Goal: Check status: Check status

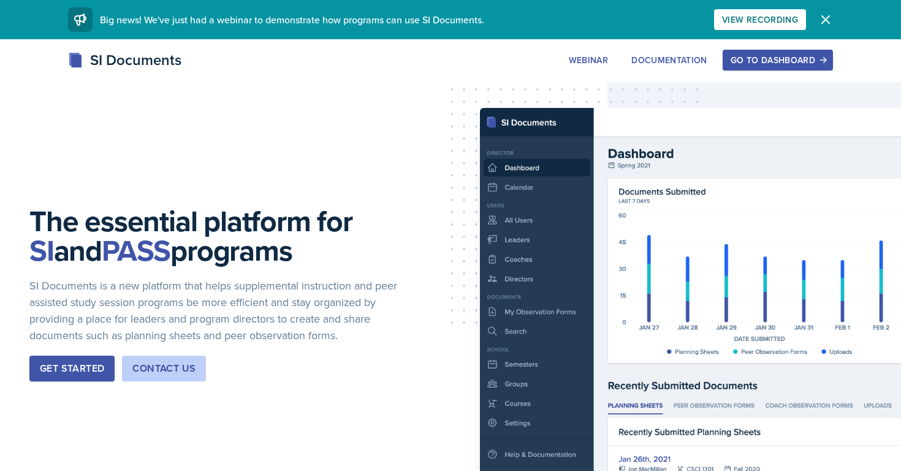
click at [761, 61] on div "Go to Dashboard" at bounding box center [778, 60] width 94 height 10
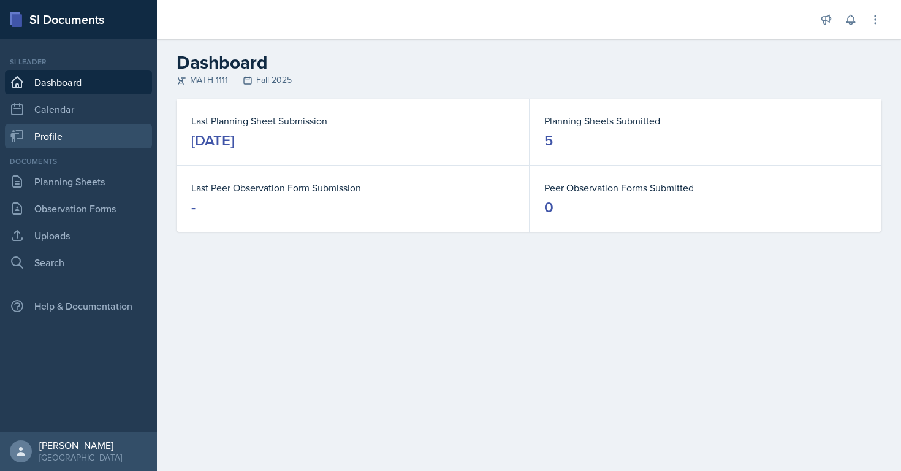
click at [100, 135] on link "Profile" at bounding box center [78, 136] width 147 height 25
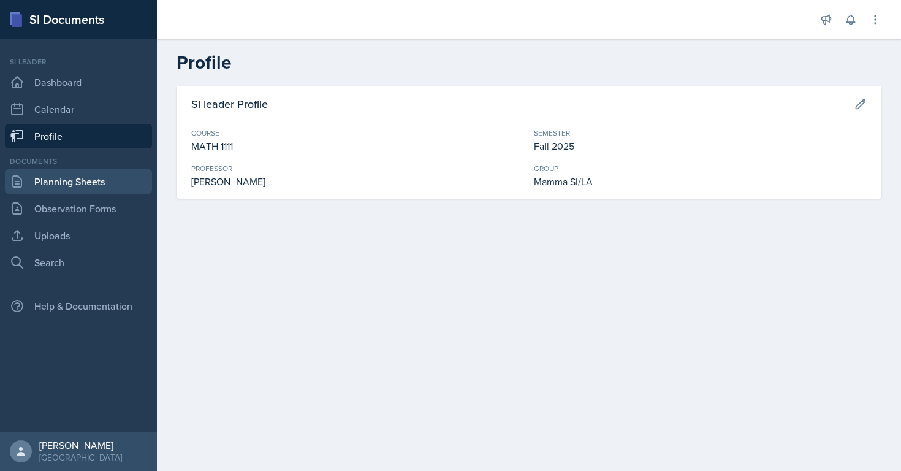
click at [89, 174] on link "Planning Sheets" at bounding box center [78, 181] width 147 height 25
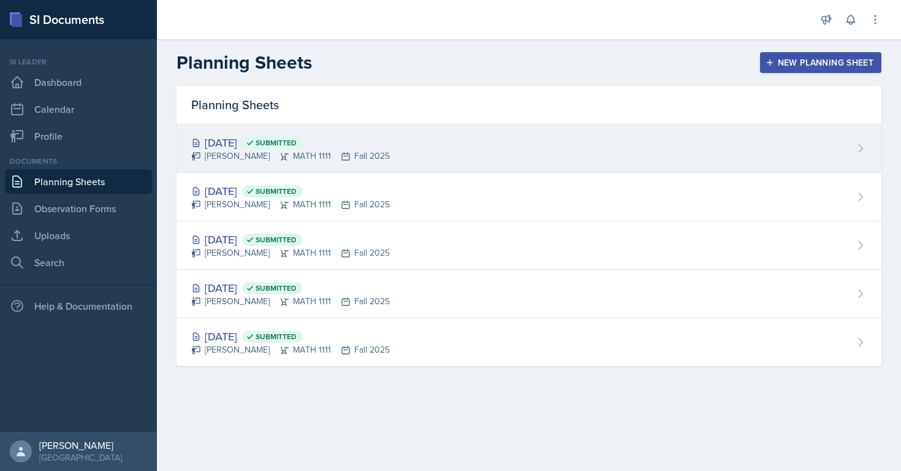
click at [190, 159] on div "[DATE] Submitted [PERSON_NAME] MATH 1111 Fall 2025" at bounding box center [529, 148] width 705 height 48
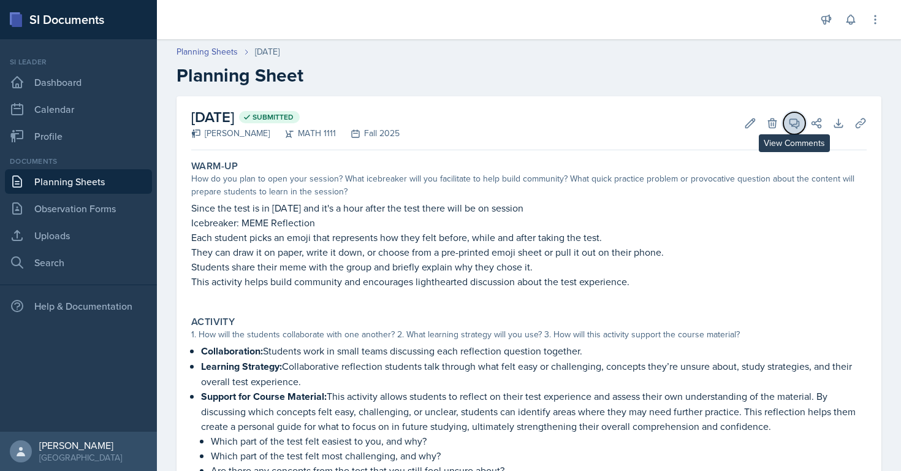
click at [796, 126] on icon at bounding box center [794, 123] width 9 height 9
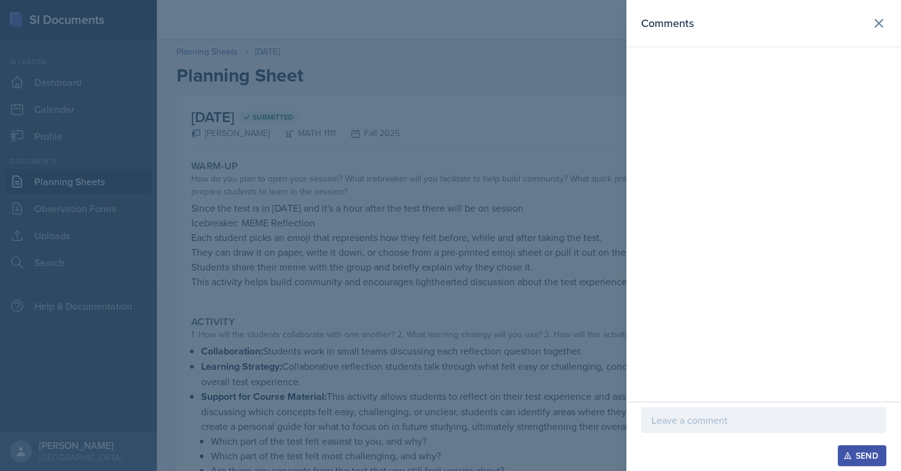
click at [875, 35] on header "Comments" at bounding box center [763, 23] width 275 height 47
click at [872, 31] on button at bounding box center [879, 23] width 25 height 25
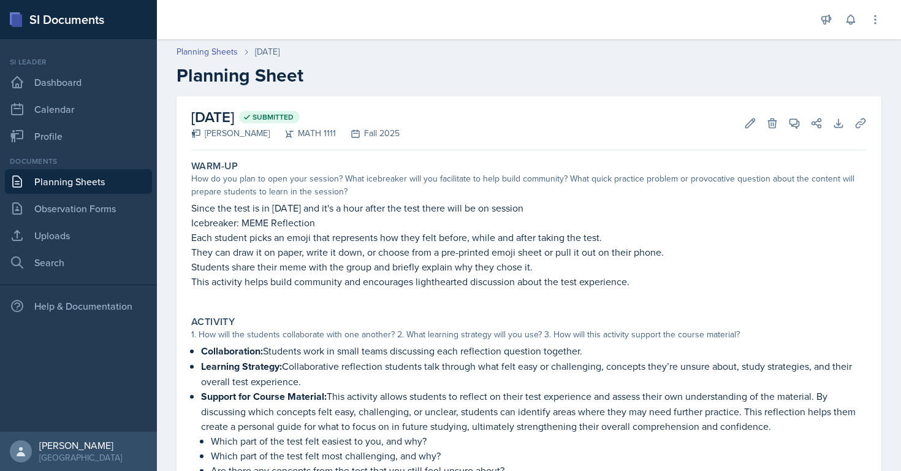
click at [86, 186] on link "Planning Sheets" at bounding box center [78, 181] width 147 height 25
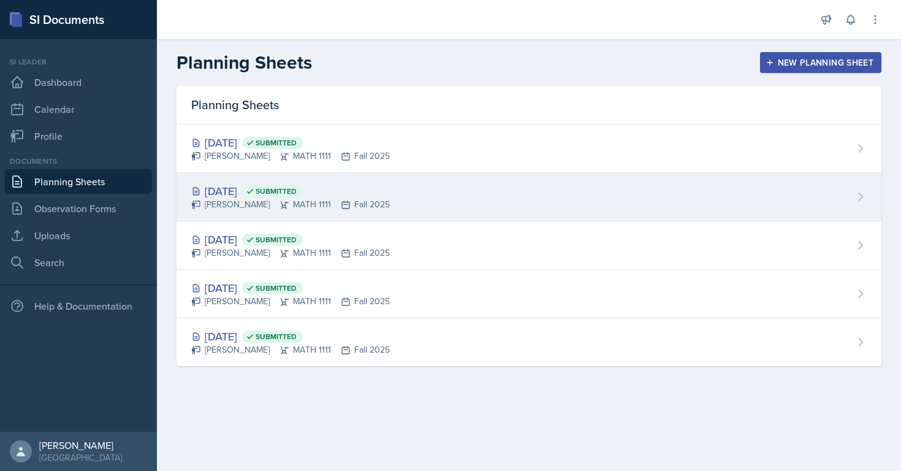
click at [226, 190] on div "[DATE] Submitted" at bounding box center [290, 191] width 199 height 17
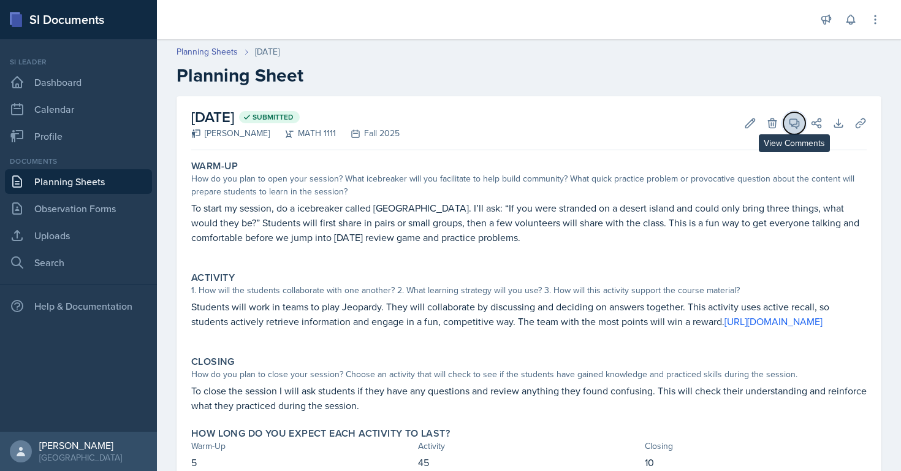
click at [795, 124] on icon at bounding box center [794, 123] width 9 height 9
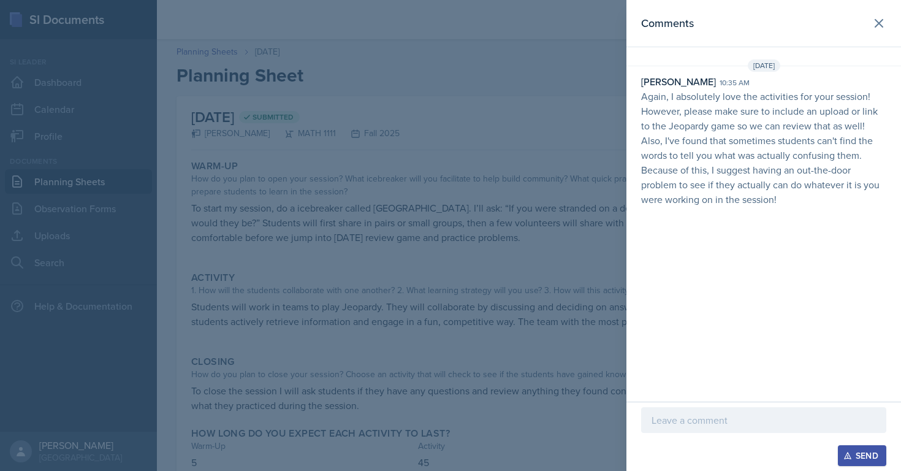
click at [190, 135] on div at bounding box center [450, 235] width 901 height 471
